Goal: Information Seeking & Learning: Find specific fact

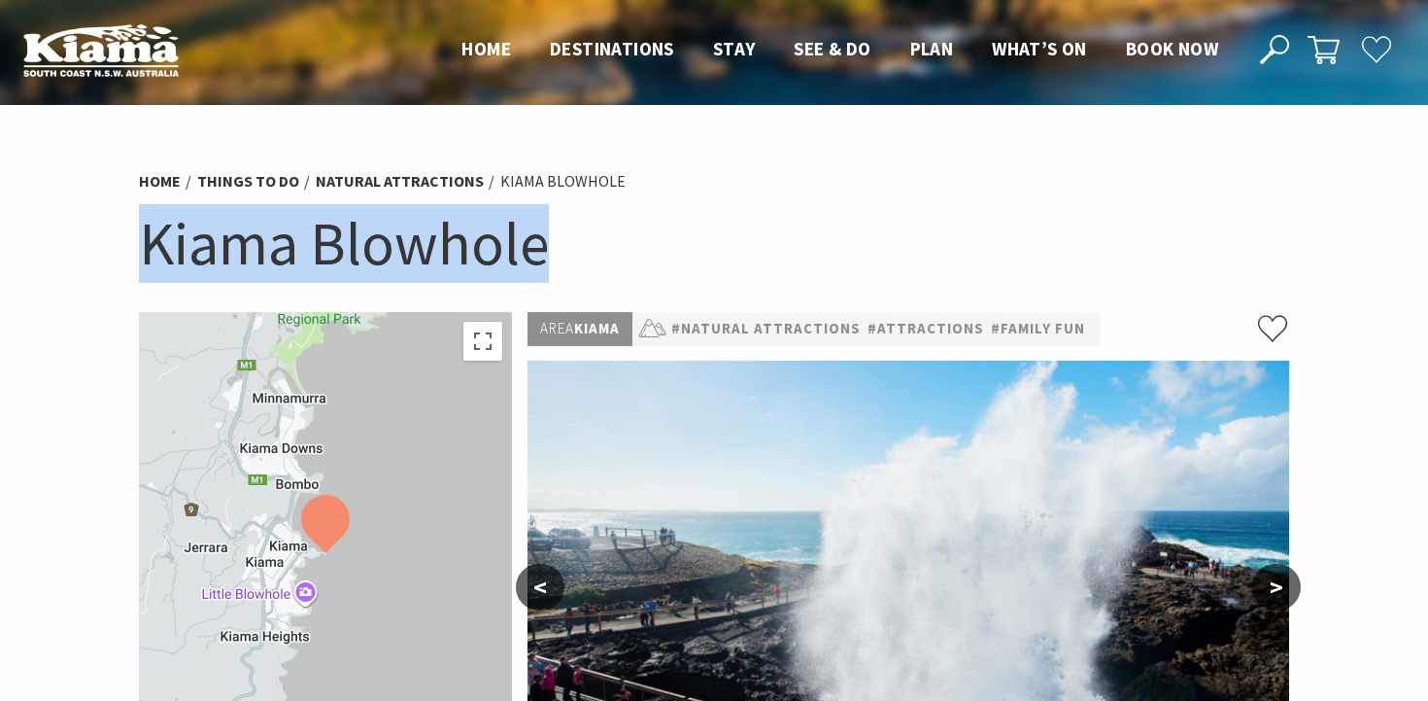
drag, startPoint x: 565, startPoint y: 242, endPoint x: 150, endPoint y: 243, distance: 414.9
click at [150, 243] on h1 "Kiama Blowhole" at bounding box center [714, 243] width 1150 height 79
copy h1 "Kiama Blowhole"
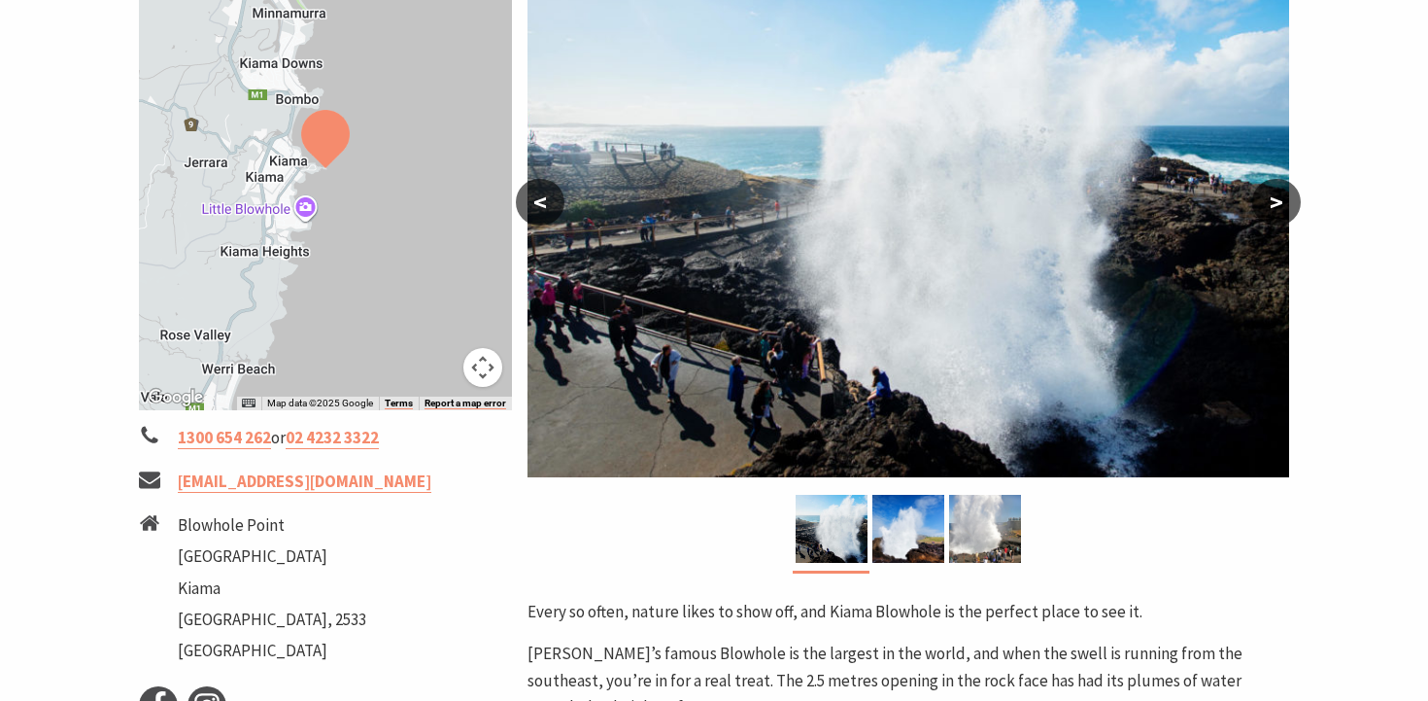
scroll to position [389, 0]
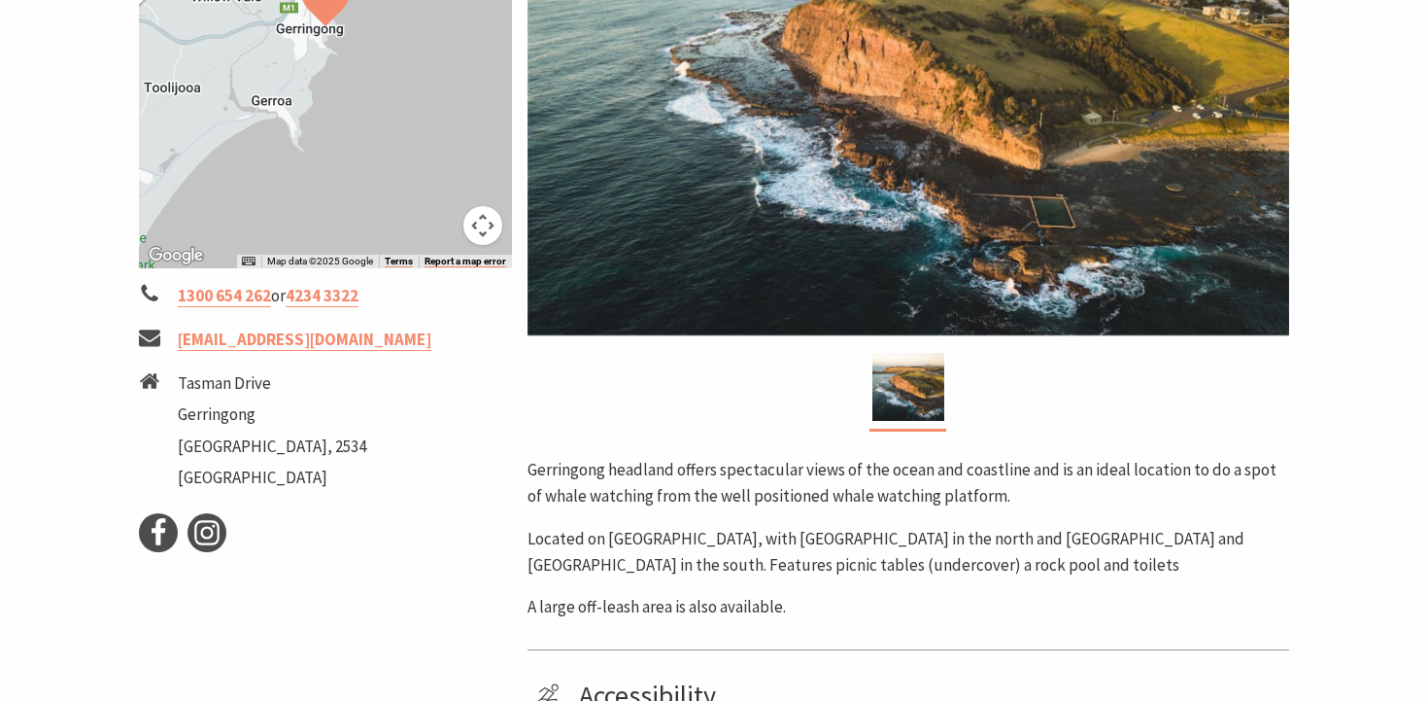
scroll to position [811, 0]
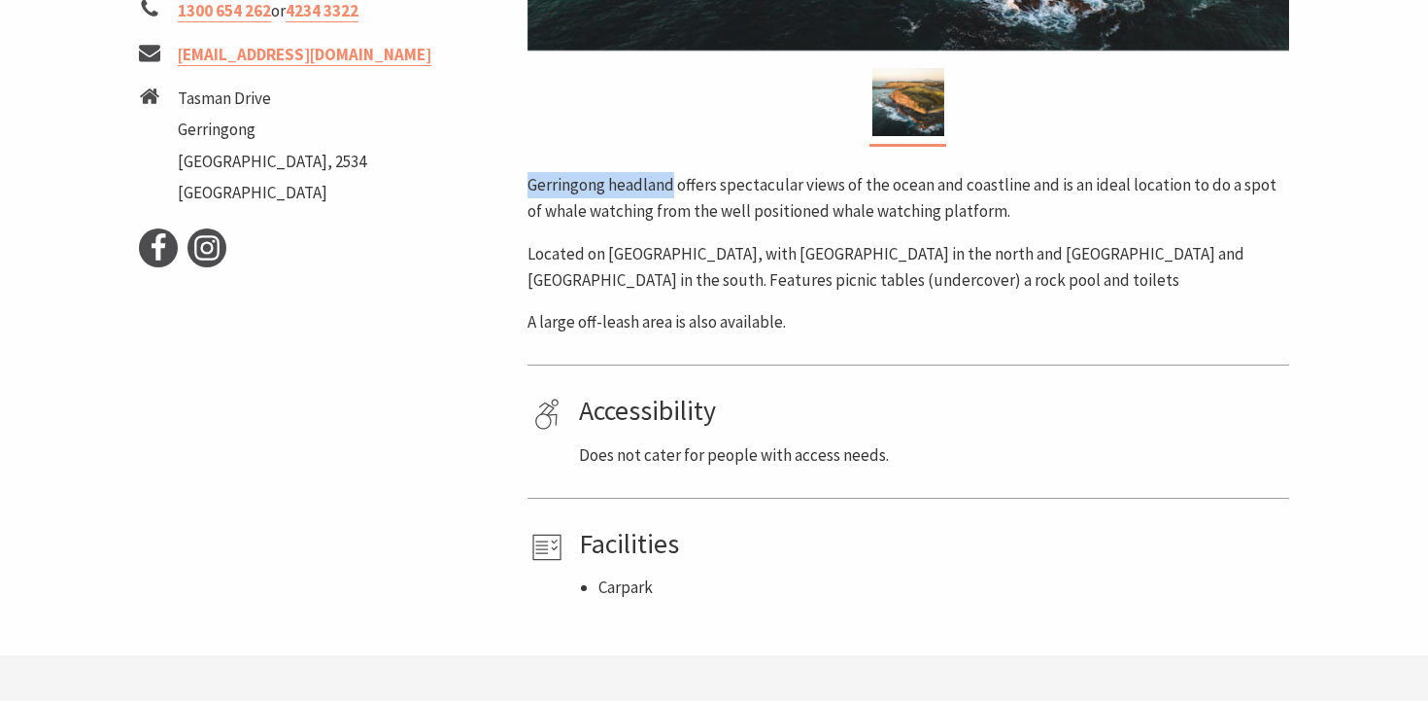
drag, startPoint x: 531, startPoint y: 183, endPoint x: 672, endPoint y: 180, distance: 141.9
click at [672, 180] on p "Gerringong headland offers spectacular views of the ocean and coastline and is …" at bounding box center [909, 198] width 762 height 52
copy p "Gerringong headland"
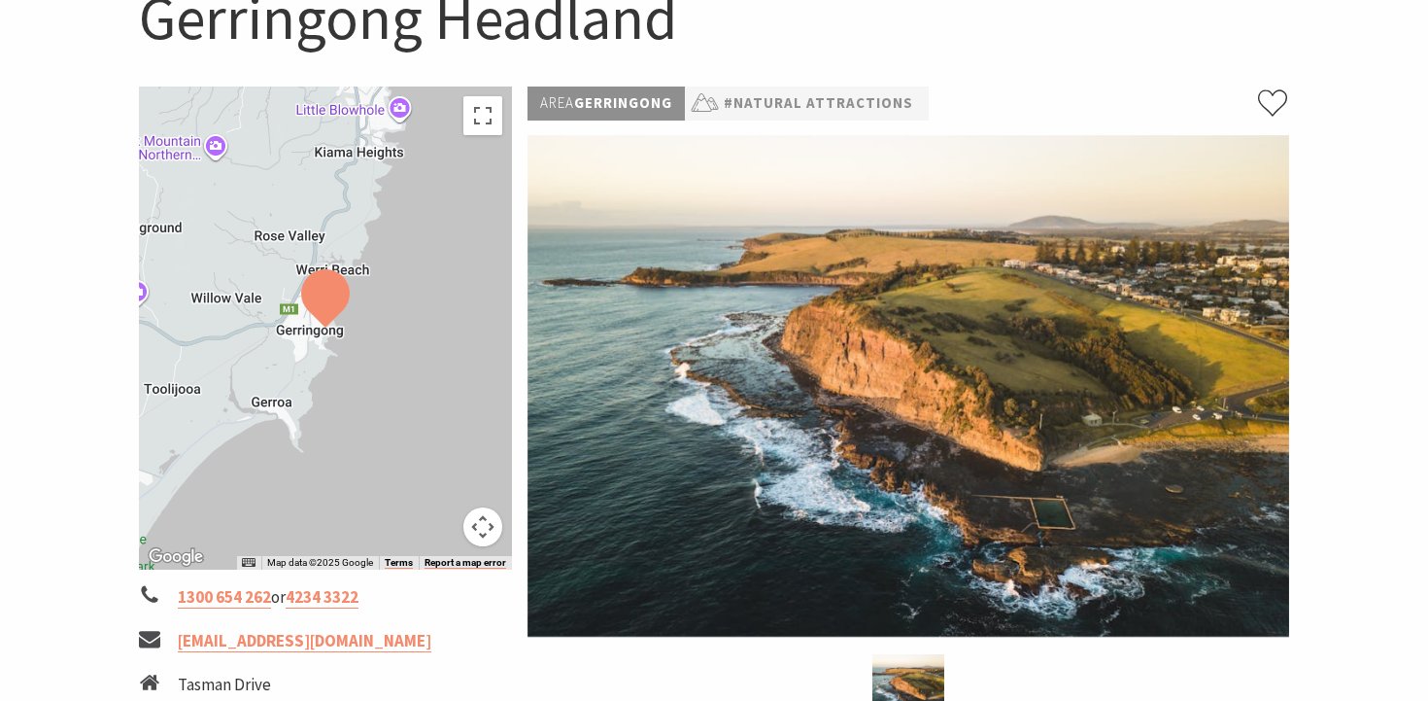
scroll to position [0, 0]
